Goal: Task Accomplishment & Management: Manage account settings

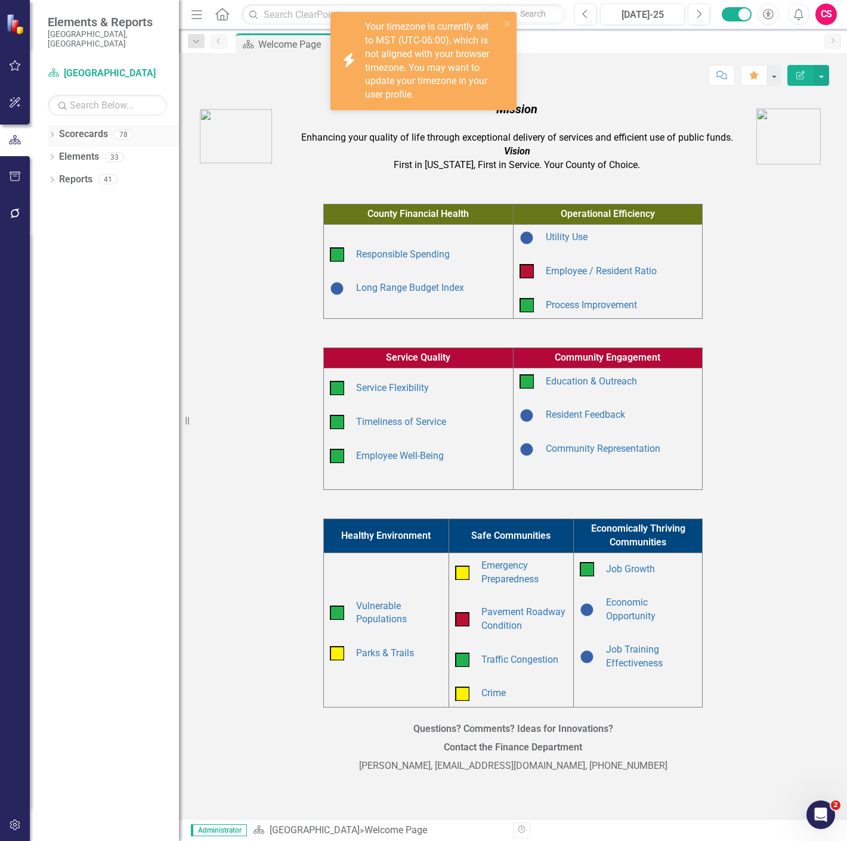
click at [52, 132] on icon "Dropdown" at bounding box center [52, 135] width 8 height 7
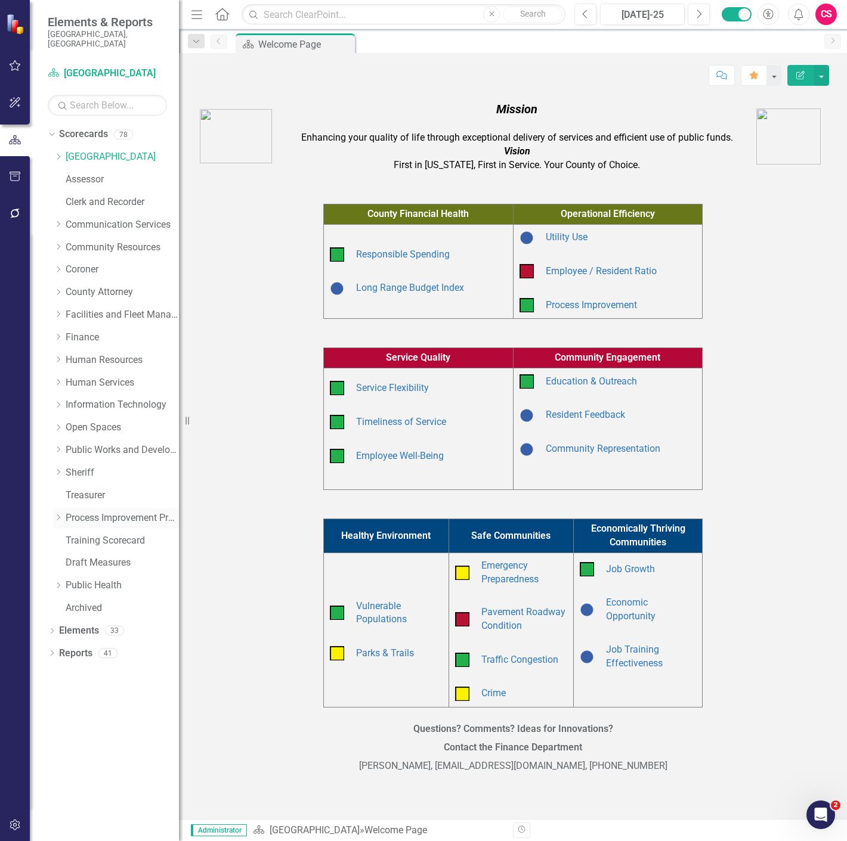
click at [123, 513] on link "Process Improvement Program" at bounding box center [122, 519] width 113 height 14
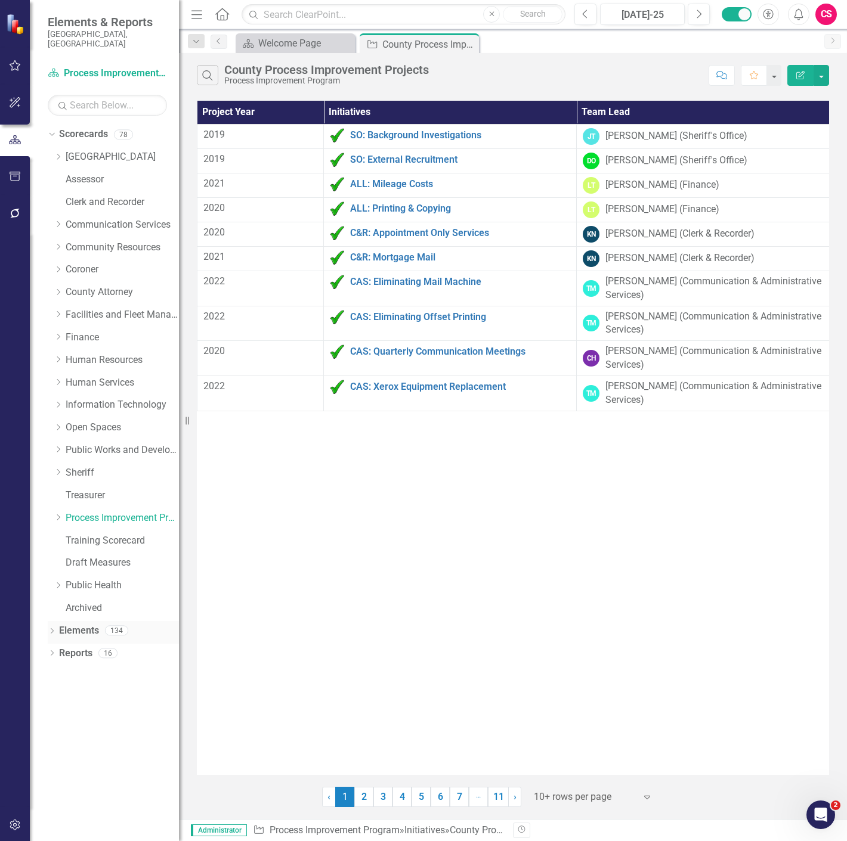
click at [82, 624] on link "Elements" at bounding box center [79, 631] width 40 height 14
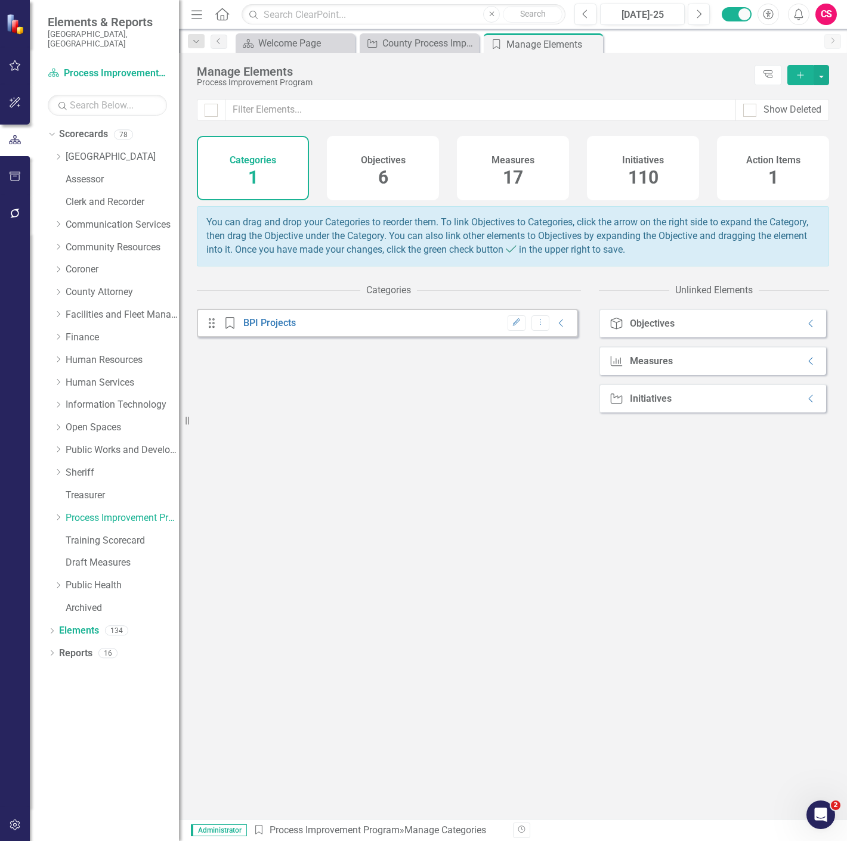
click at [665, 151] on div "Initiatives 110" at bounding box center [643, 168] width 112 height 64
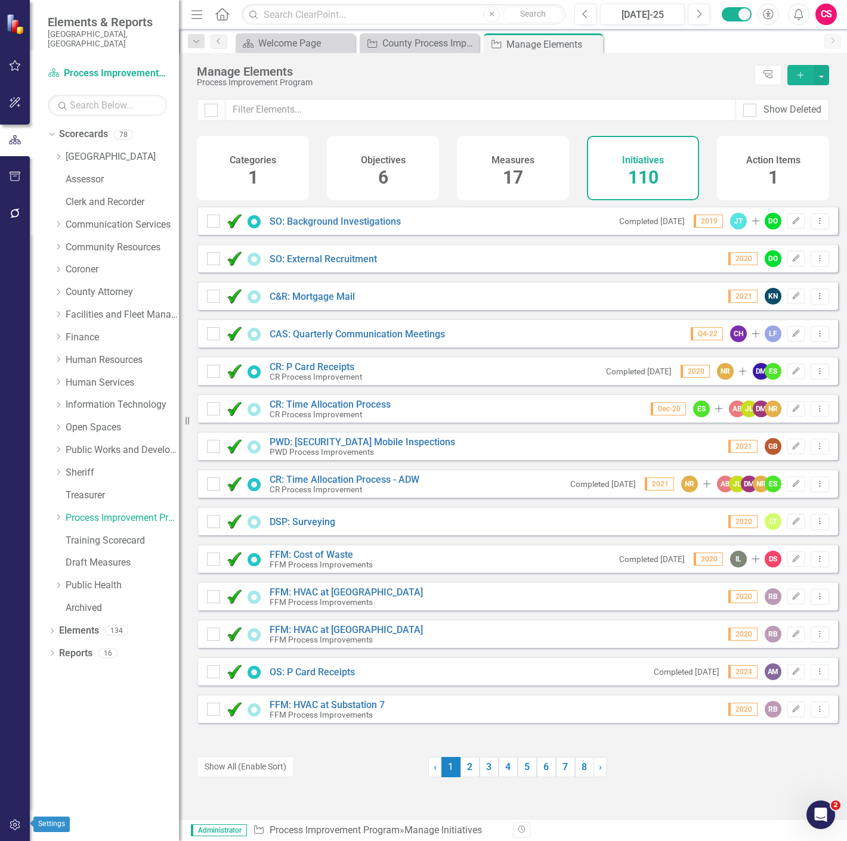
click at [13, 834] on button "button" at bounding box center [15, 825] width 27 height 25
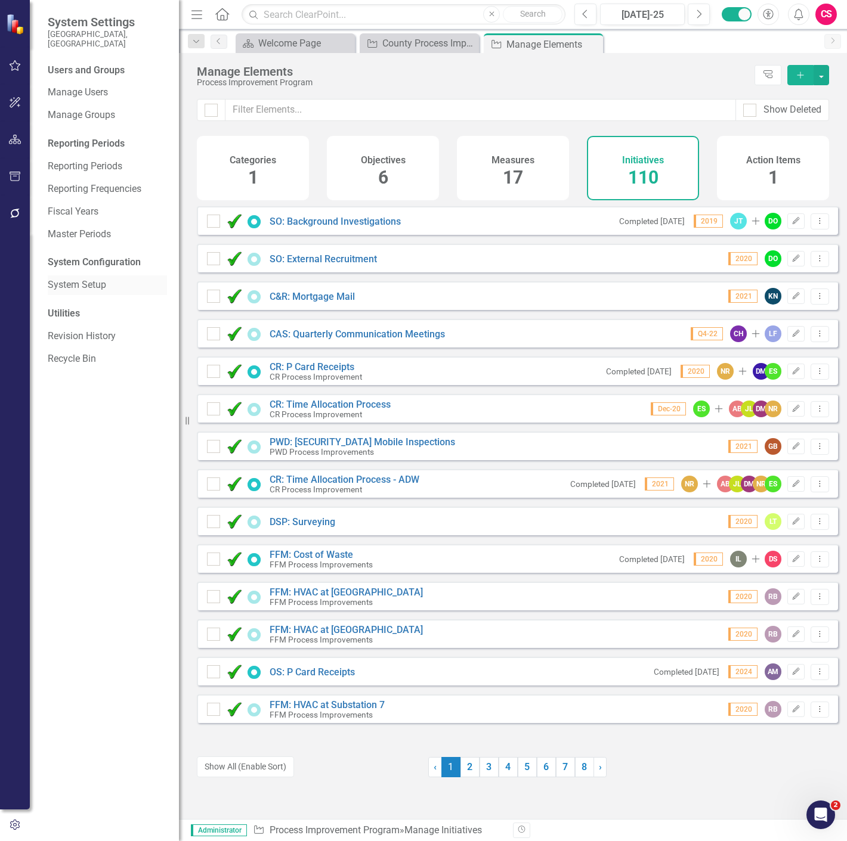
click at [88, 281] on link "System Setup" at bounding box center [107, 285] width 119 height 14
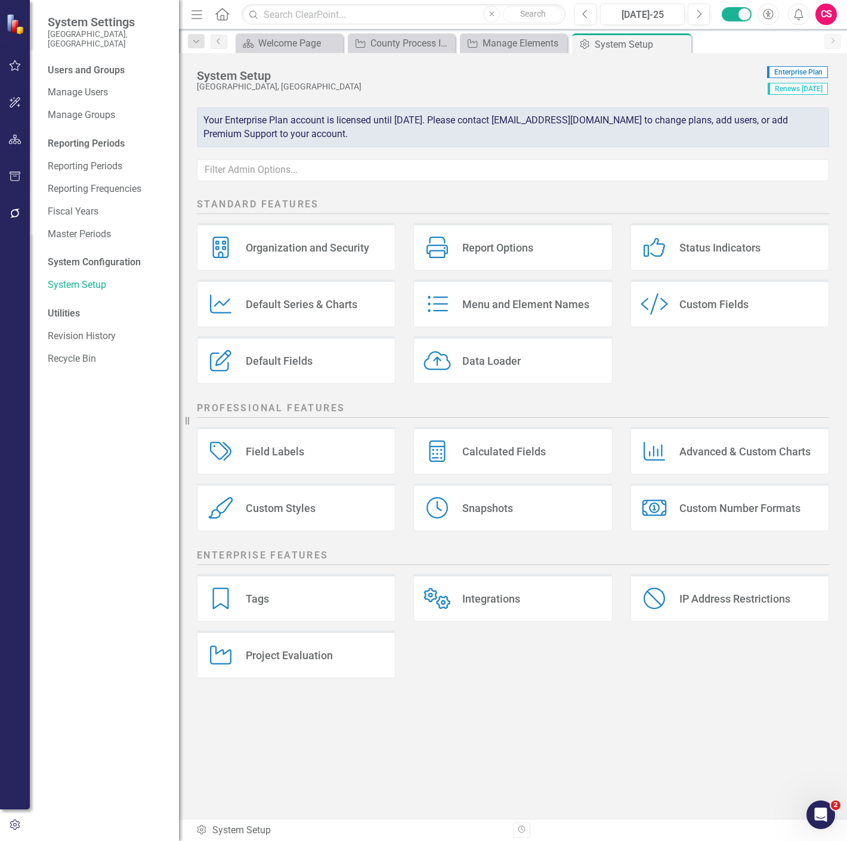
click at [580, 282] on div "Menu and Element Names Menu and Element Names" at bounding box center [512, 304] width 199 height 48
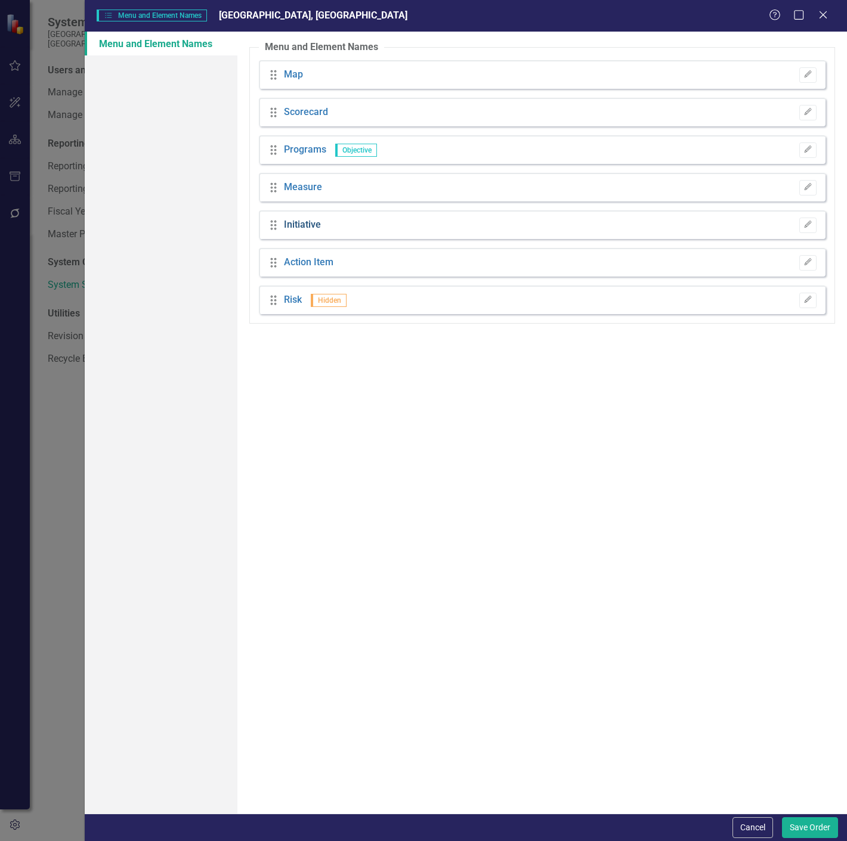
click at [308, 224] on link "Initiative" at bounding box center [302, 225] width 37 height 14
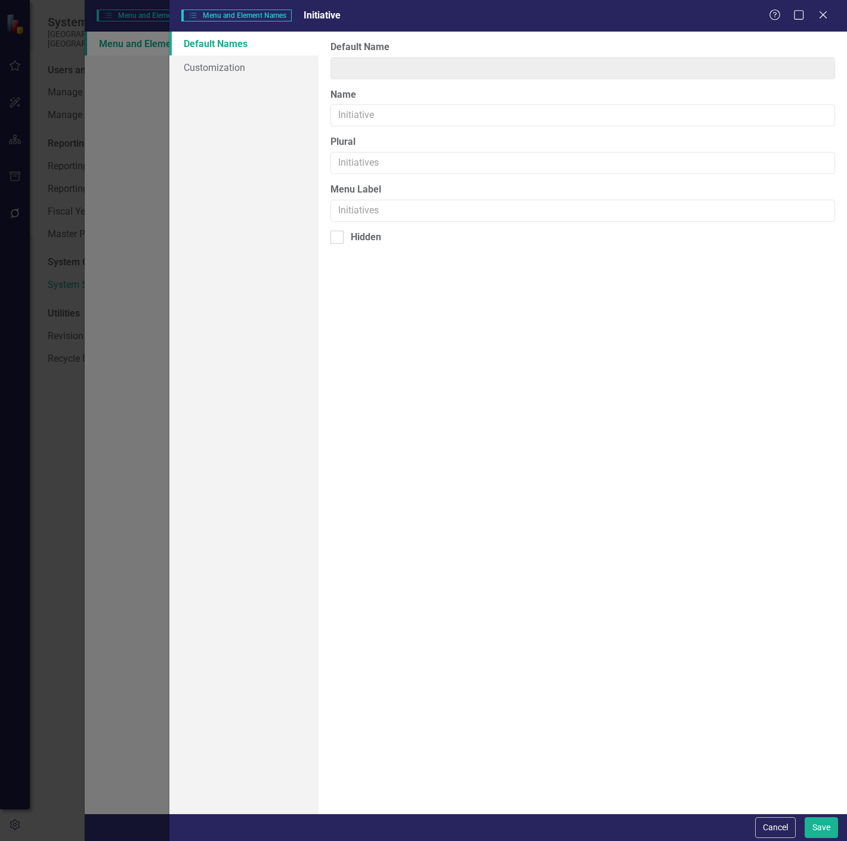
type input "Initiative"
click at [263, 60] on link "Customization" at bounding box center [243, 67] width 149 height 24
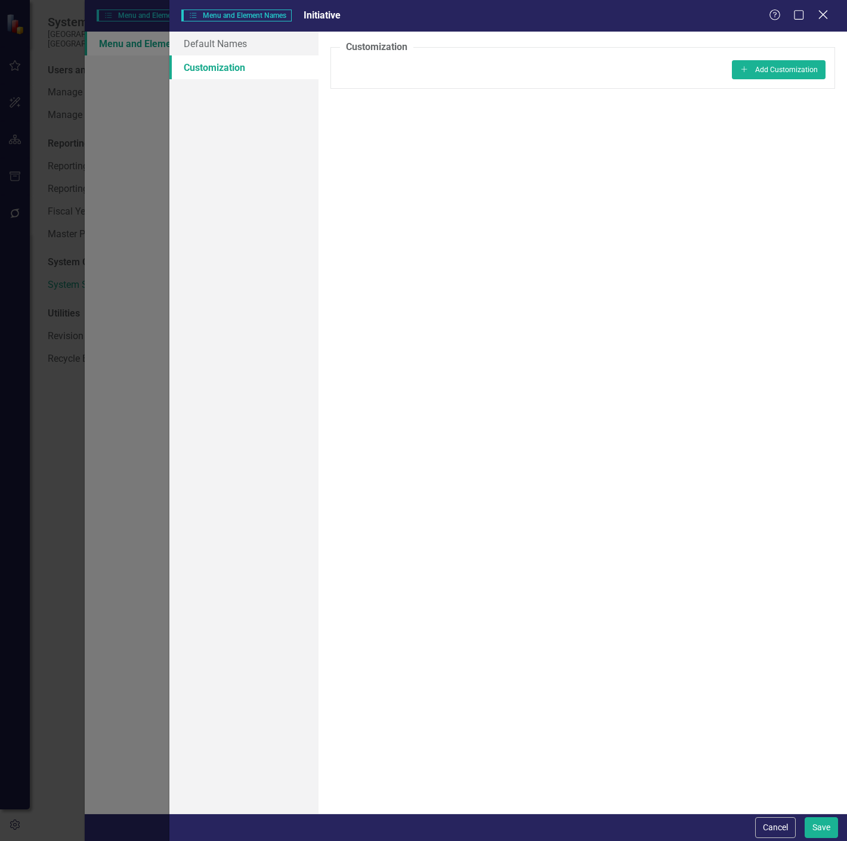
click at [819, 11] on icon "Close" at bounding box center [822, 14] width 15 height 11
